Goal: Communication & Community: Ask a question

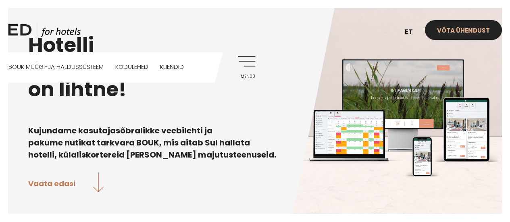
drag, startPoint x: 0, startPoint y: 0, endPoint x: 468, endPoint y: 31, distance: 468.7
click at [468, 31] on link "Võta ühendust" at bounding box center [463, 30] width 77 height 20
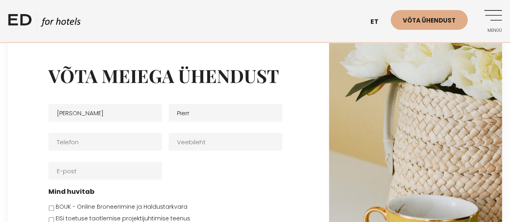
scroll to position [171, 0]
type input "[PERSON_NAME] et [PERSON_NAME] OÜ"
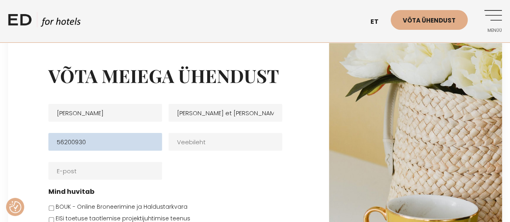
type input "56200930"
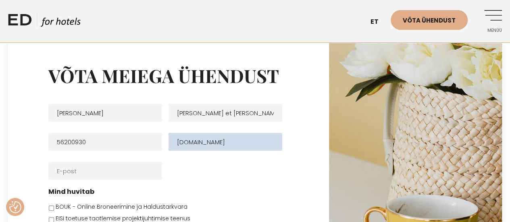
type input "[DOMAIN_NAME]"
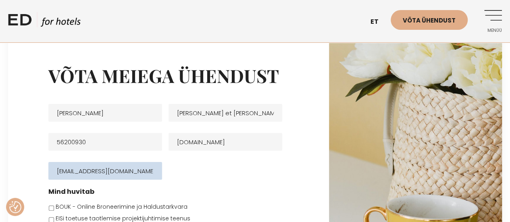
type input "[EMAIL_ADDRESS][DOMAIN_NAME]"
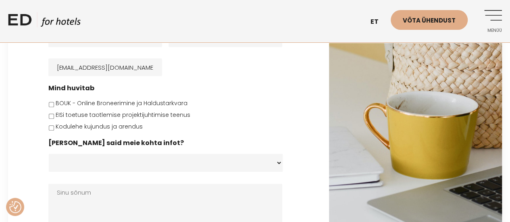
scroll to position [127, 0]
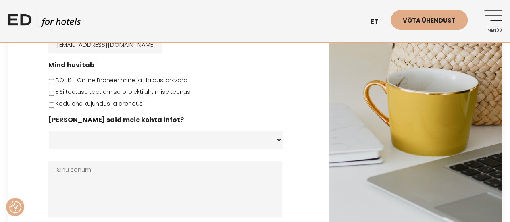
click at [98, 83] on label "BOUK - Online Broneerimine ja Haldustarkvara" at bounding box center [122, 80] width 132 height 8
click at [54, 83] on input "BOUK - Online Broneerimine ja Haldustarkvara" at bounding box center [51, 81] width 5 height 5
checkbox input "true"
click at [52, 106] on input "Kodulehe kujundus ja arendus" at bounding box center [51, 104] width 5 height 5
checkbox input "true"
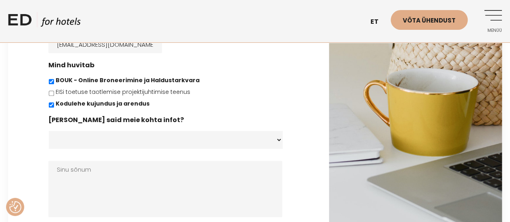
click at [98, 81] on label "BOUK - Online Broneerimine ja Haldustarkvara" at bounding box center [128, 80] width 144 height 8
click at [54, 81] on input "BOUK - Online Broneerimine ja Haldustarkvara" at bounding box center [51, 81] width 5 height 5
checkbox input "false"
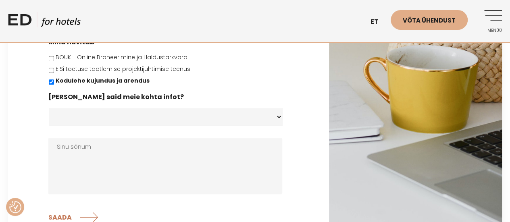
click at [91, 119] on select "Koduleht - [DOMAIN_NAME] Facebook Instagram Googli otsing E-post Soovitati Muu" at bounding box center [166, 117] width 234 height 18
select select "Koduleht - [DOMAIN_NAME]"
click at [49, 109] on select "Koduleht - [DOMAIN_NAME] Facebook Instagram Googli otsing E-post Soovitati Muu" at bounding box center [166, 117] width 234 height 18
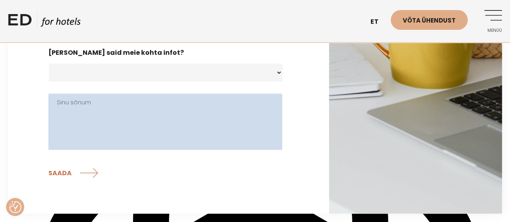
click at [113, 128] on textarea "Sinu sõnum" at bounding box center [165, 122] width 234 height 56
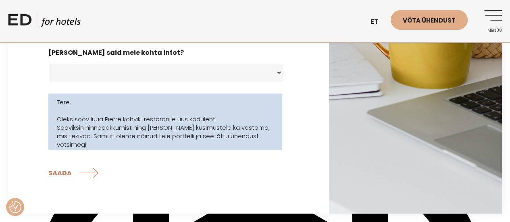
scroll to position [37, 0]
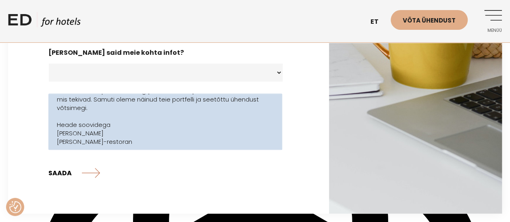
type textarea "Tere, Oleks soov luua Pierre kohvik-restoranile uus koduleht. Sooviksin hinnapa…"
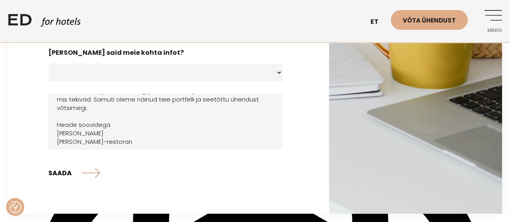
click at [66, 180] on input "SAADA" at bounding box center [74, 173] width 52 height 20
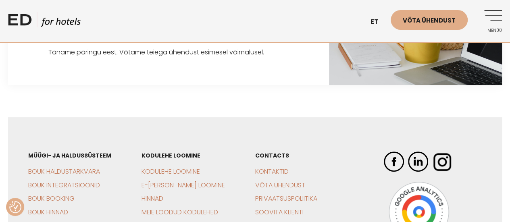
scroll to position [0, 0]
